Goal: Complete application form

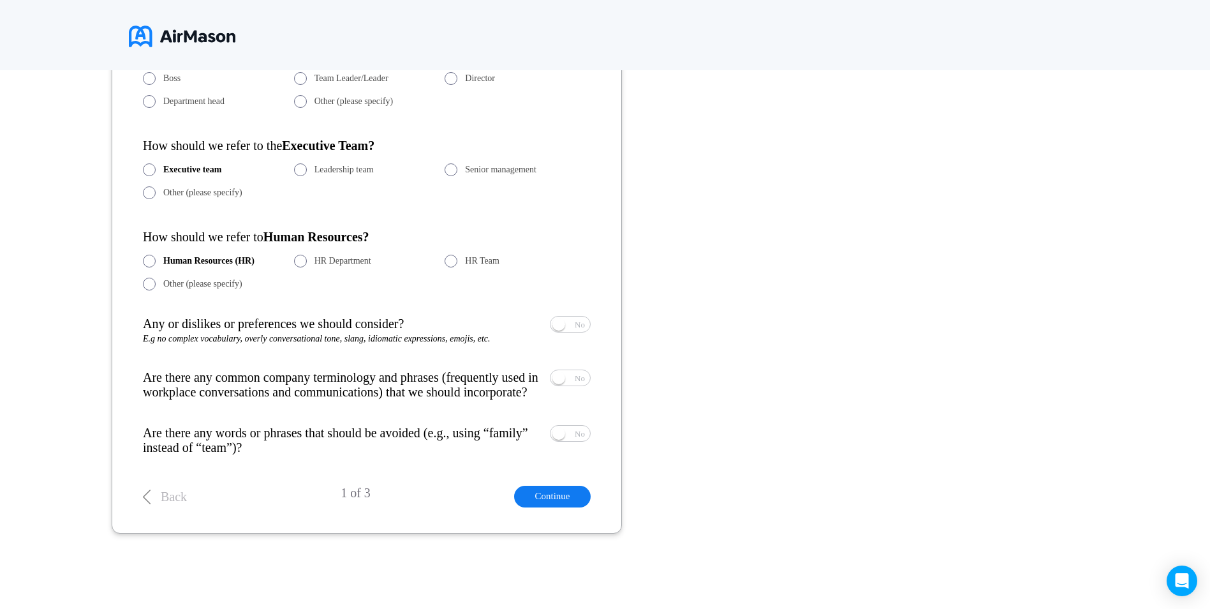
scroll to position [753, 0]
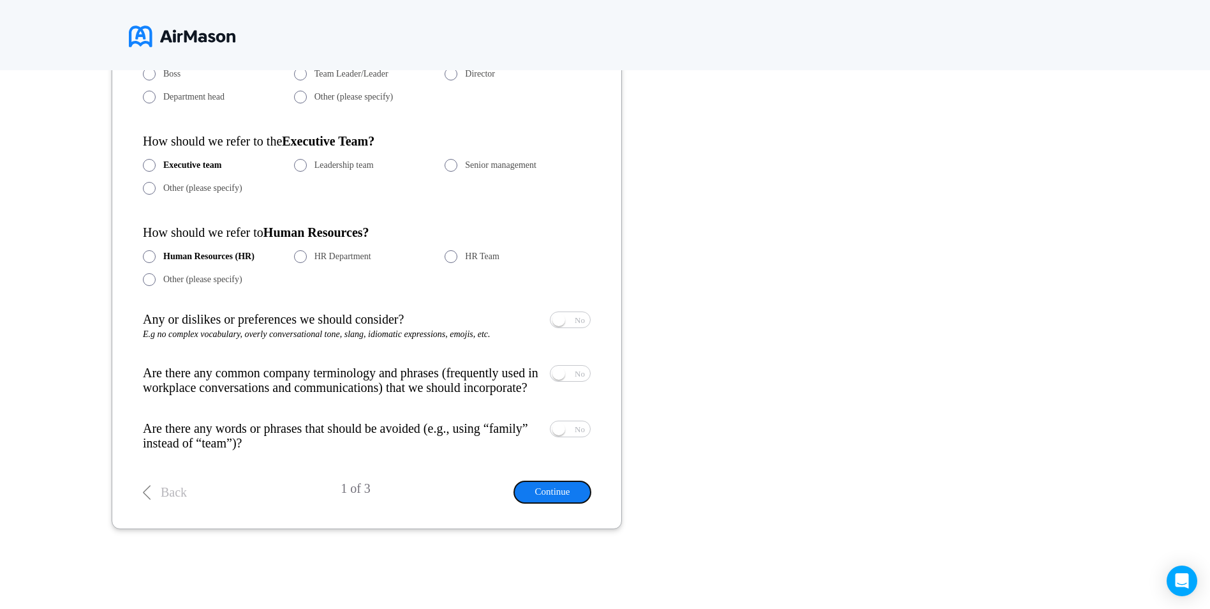
click at [570, 502] on button "Continue" at bounding box center [552, 491] width 77 height 21
click at [570, 496] on button "Continue" at bounding box center [552, 491] width 77 height 21
